Goal: Task Accomplishment & Management: Use online tool/utility

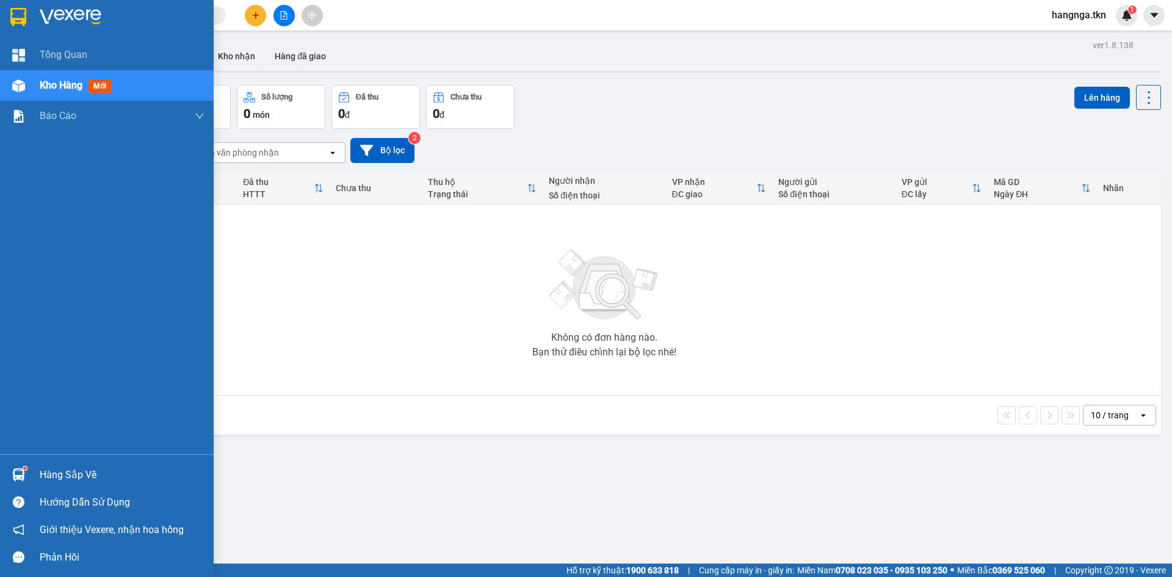
click at [40, 463] on div "Hàng sắp về" at bounding box center [107, 474] width 214 height 27
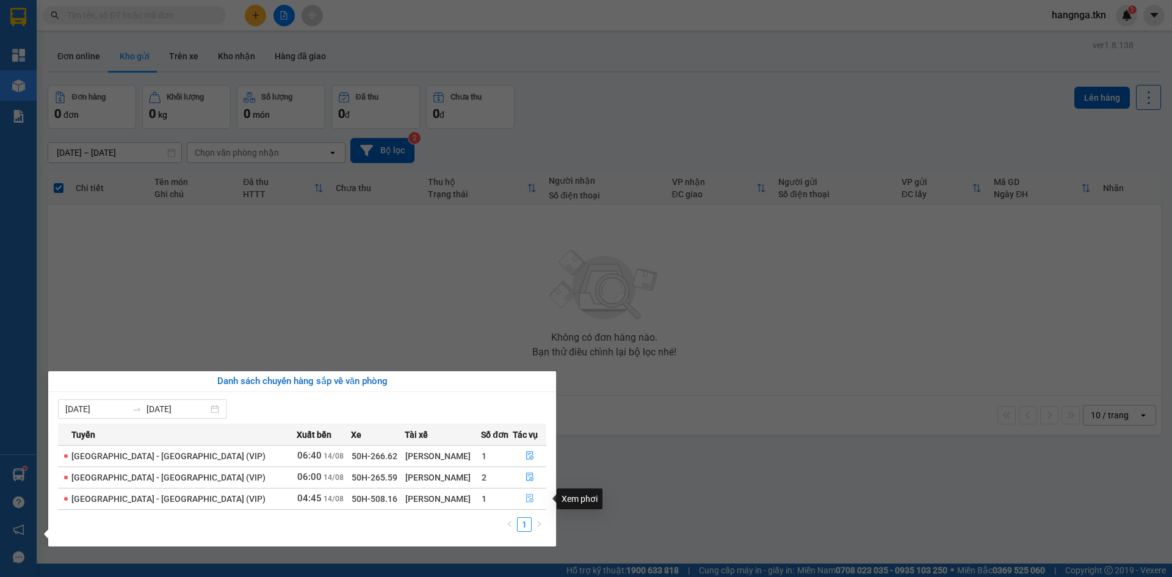
click at [526, 498] on icon "file-done" at bounding box center [529, 498] width 7 height 9
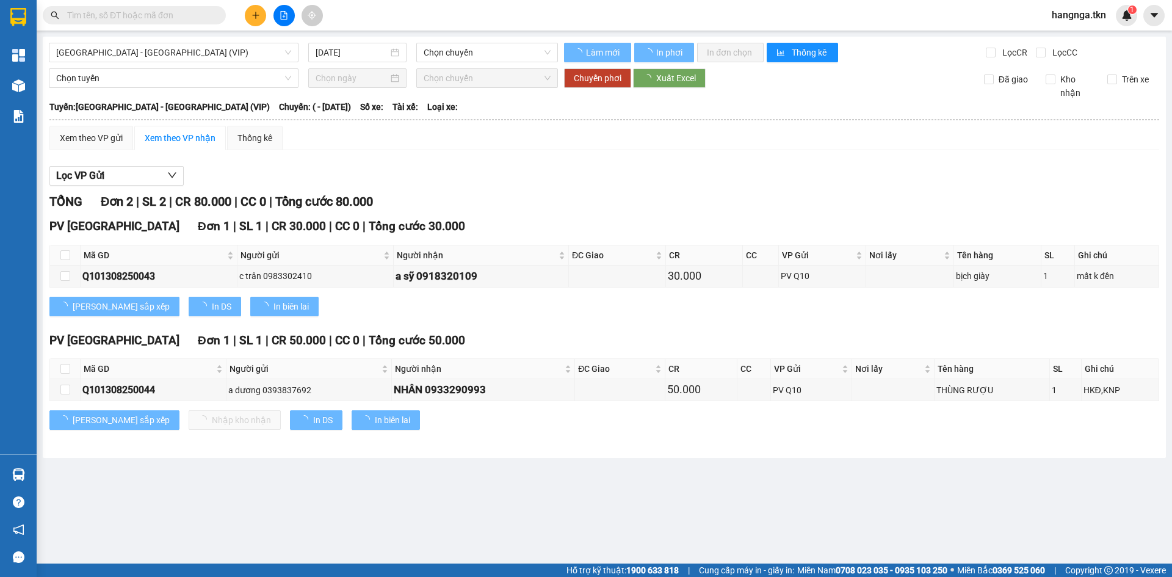
type input "[DATE]"
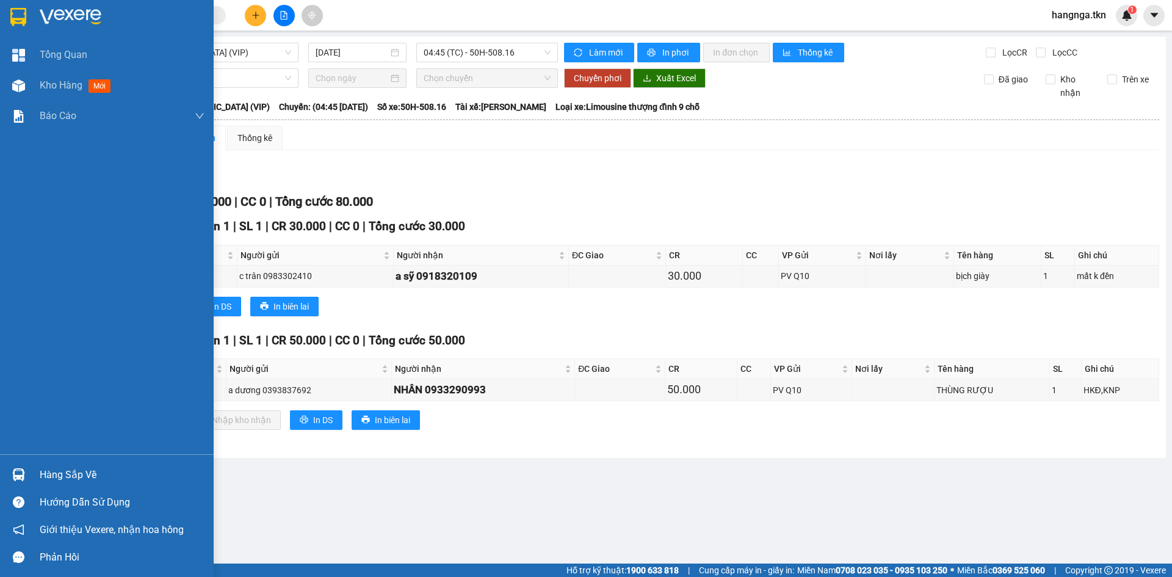
drag, startPoint x: 24, startPoint y: 471, endPoint x: 29, endPoint y: 460, distance: 12.0
click at [24, 472] on img at bounding box center [18, 474] width 13 height 13
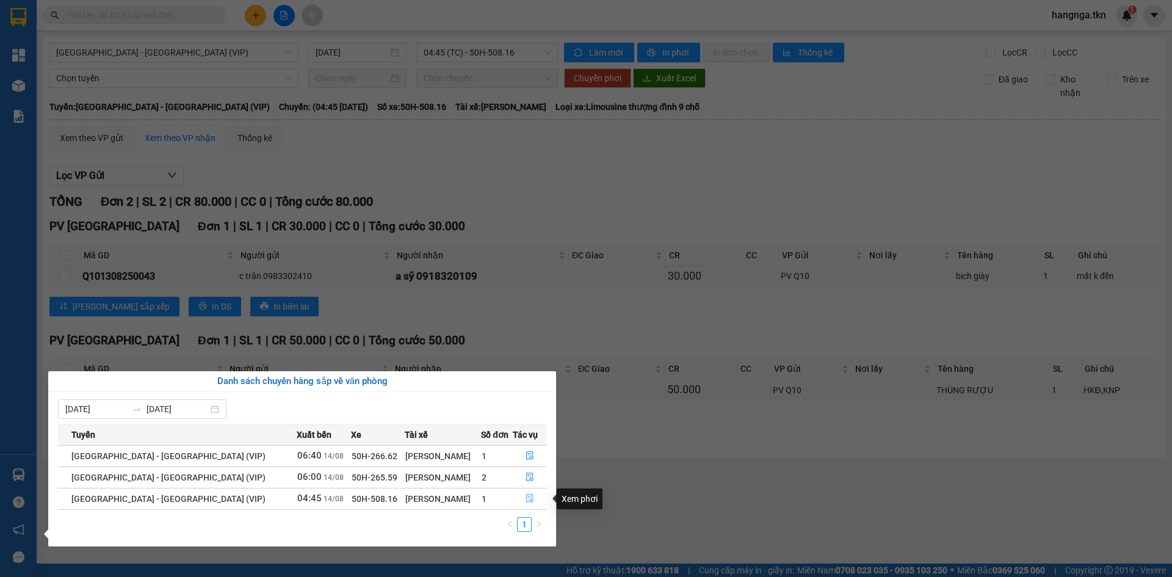
click at [527, 501] on icon "file-done" at bounding box center [530, 498] width 9 height 9
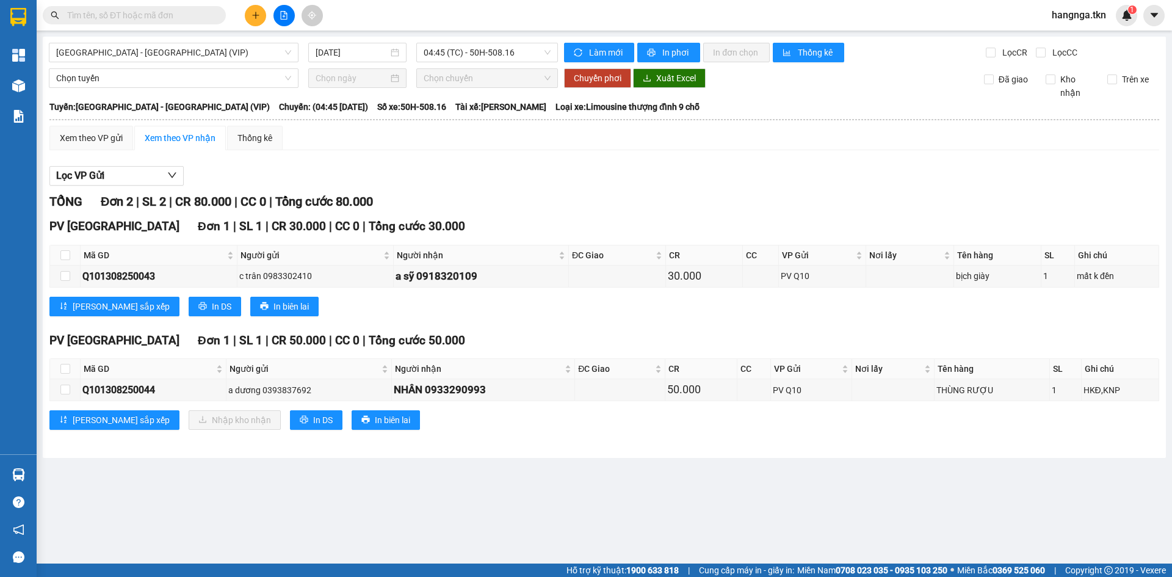
click at [71, 367] on th at bounding box center [65, 369] width 31 height 20
click at [66, 369] on input "checkbox" at bounding box center [65, 369] width 10 height 10
checkbox input "true"
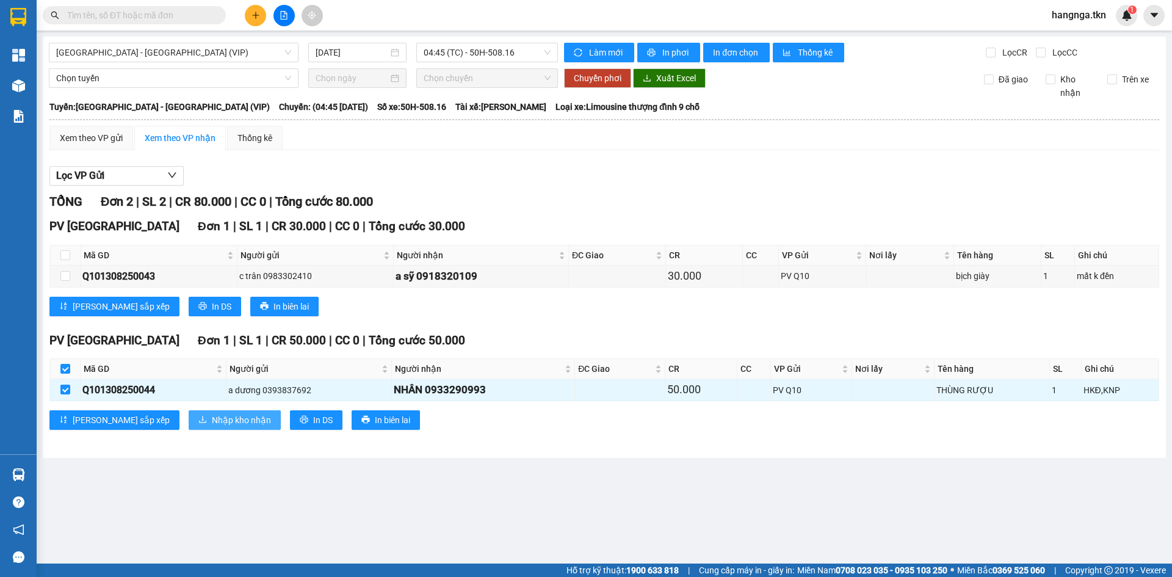
click at [212, 424] on span "Nhập kho nhận" at bounding box center [241, 419] width 59 height 13
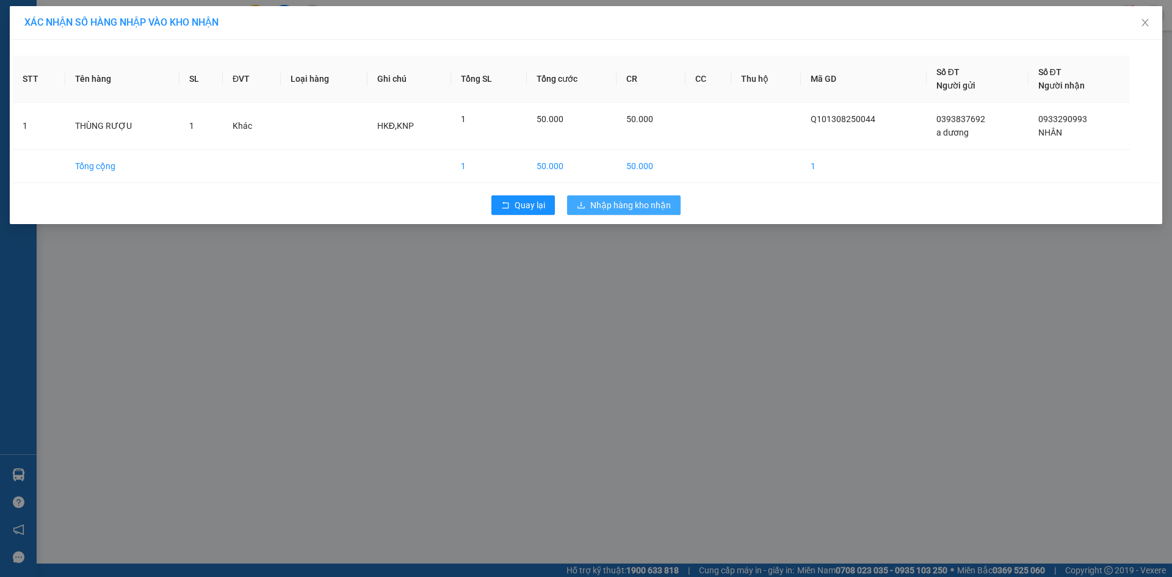
click at [599, 203] on span "Nhập hàng kho nhận" at bounding box center [630, 204] width 81 height 13
